Goal: Transaction & Acquisition: Purchase product/service

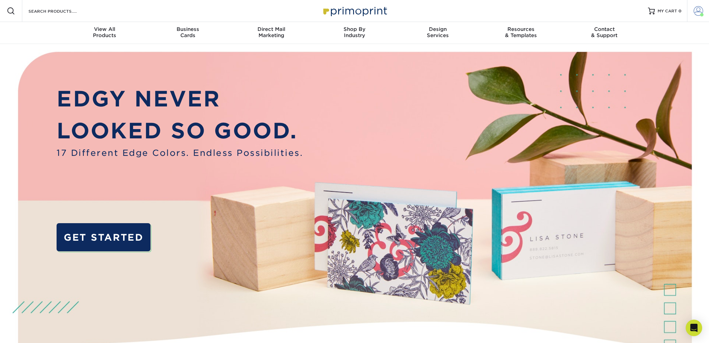
click at [697, 7] on span at bounding box center [699, 11] width 10 height 10
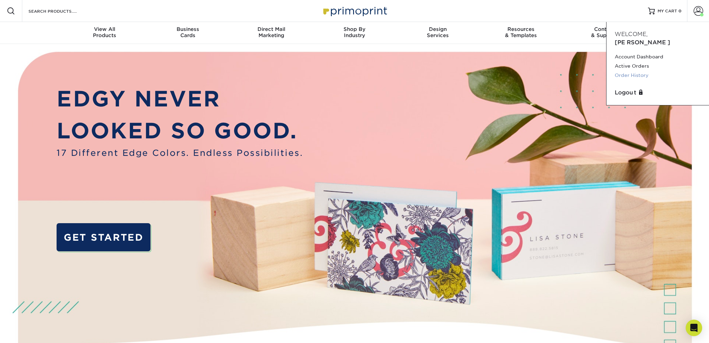
click at [637, 71] on link "Order History" at bounding box center [658, 75] width 86 height 9
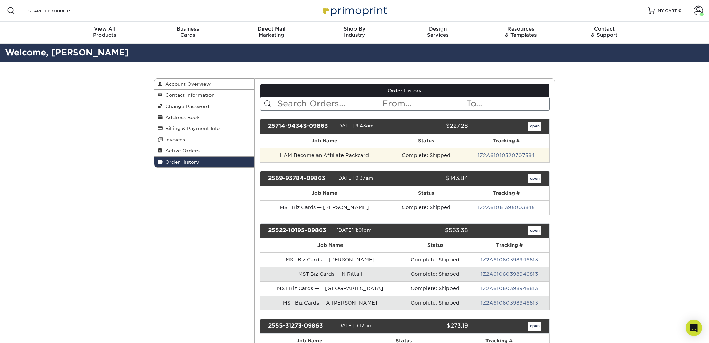
click at [321, 156] on td "HAM Become an Affiliate Rackcard" at bounding box center [324, 155] width 129 height 14
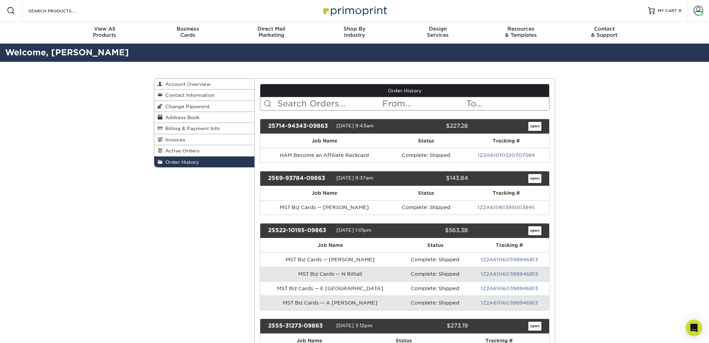
click at [535, 125] on link "open" at bounding box center [534, 126] width 13 height 9
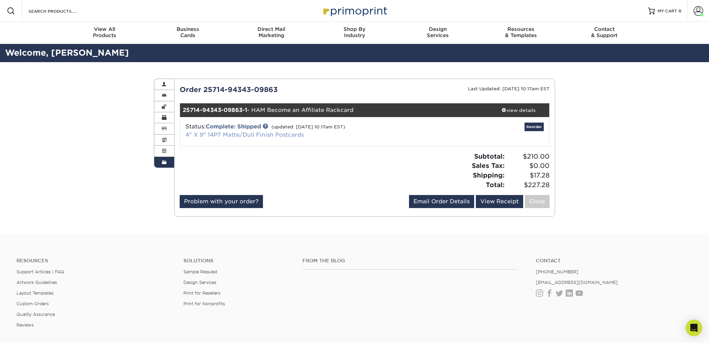
click at [210, 134] on link "4" X 9" 14PT Matte/Dull Finish Postcards" at bounding box center [244, 134] width 118 height 7
click at [297, 135] on link "4" X 9" 14PT Matte/Dull Finish Postcards" at bounding box center [244, 134] width 118 height 7
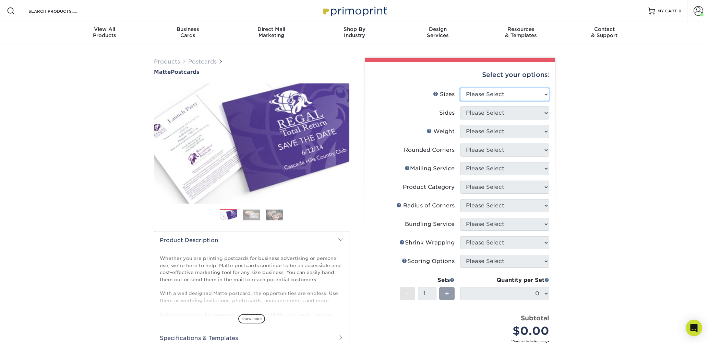
select select "4.00x9.00"
select select "13abbda7-1d64-4f25-8bb2-c179b224825d"
select select "4.00x9.00"
select select "13abbda7-1d64-4f25-8bb2-c179b224825d"
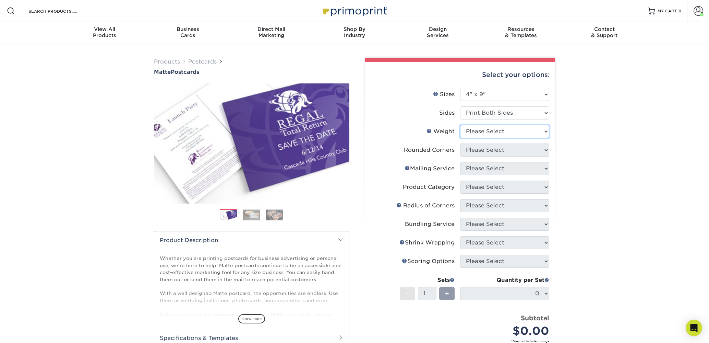
select select "14PT"
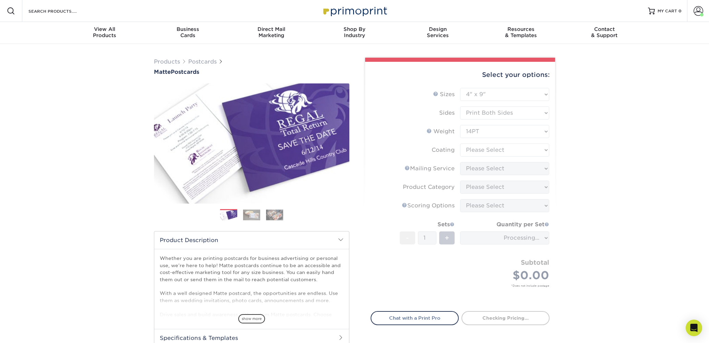
click at [484, 148] on form "Sizes Help Sizes Please Select 1.5" x 7" 2" x 4" 2" x 6" 2" x 7" 2" x 8" 2.12" …" at bounding box center [460, 195] width 179 height 215
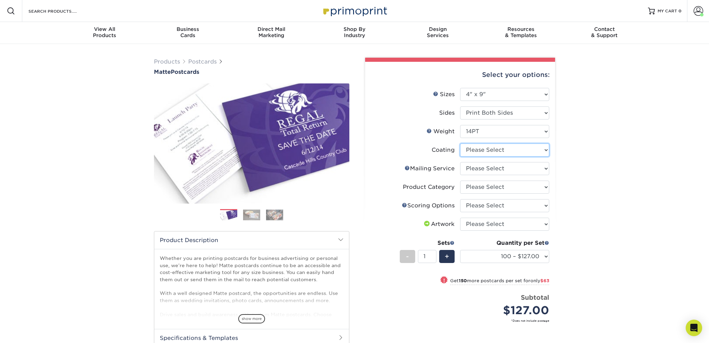
select select "121bb7b5-3b4d-429f-bd8d-bbf80e953313"
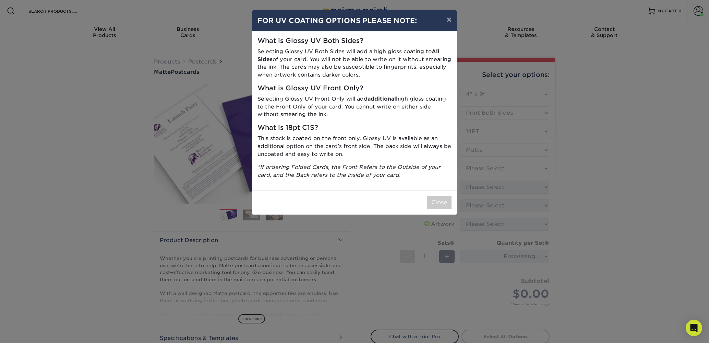
click at [474, 169] on div "× FOR UV COATING OPTIONS PLEASE NOTE: What is Glossy UV Both Sides? Selecting G…" at bounding box center [354, 171] width 709 height 343
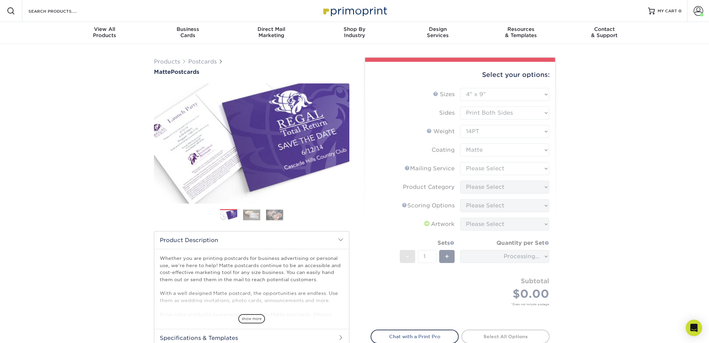
click at [469, 169] on form "Sizes Help Sizes Please Select 1.5" x 7" 2" x 4" 2" x 6" 2" x 7" 2" x 8" 2.12" …" at bounding box center [460, 205] width 179 height 234
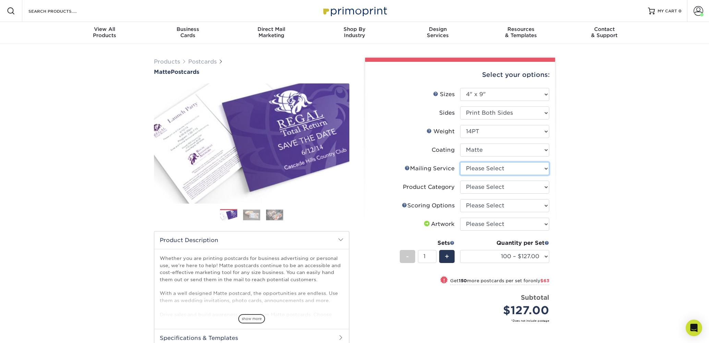
select select "3e5e9bdd-d78a-4c28-a41d-fe1407925ca6"
select select "9b7272e0-d6c8-4c3c-8e97-d3a1bcdab858"
select select "16ebe401-5398-422d-8cb0-f3adbb82deb5"
select select "upload"
select select "500 – $210.00"
